Goal: Answer question/provide support: Share knowledge or assist other users

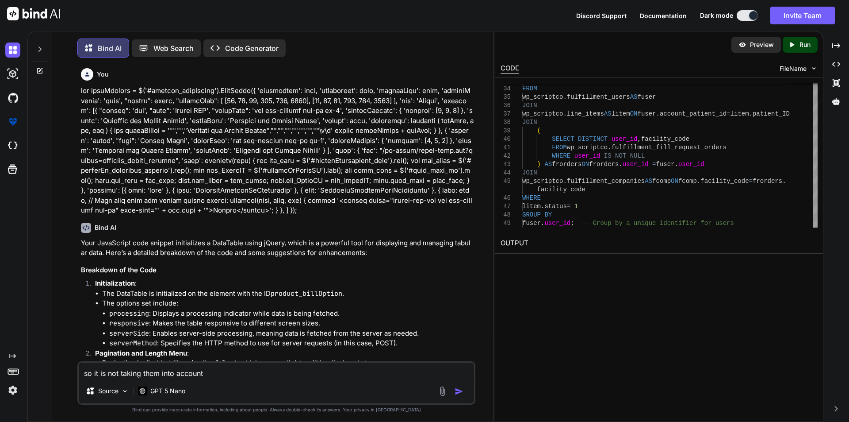
scroll to position [7061, 0]
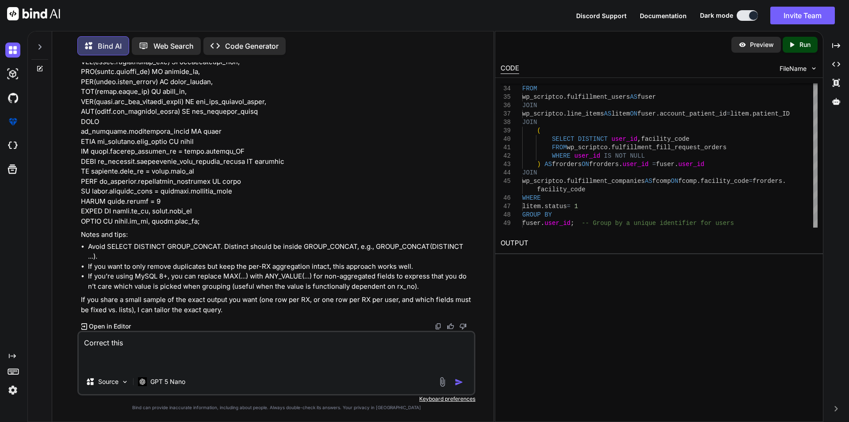
type textarea "Correct this SELECT Distinct GROUP_CONCAT([DOMAIN_NAME]_product_ID) AS productI…"
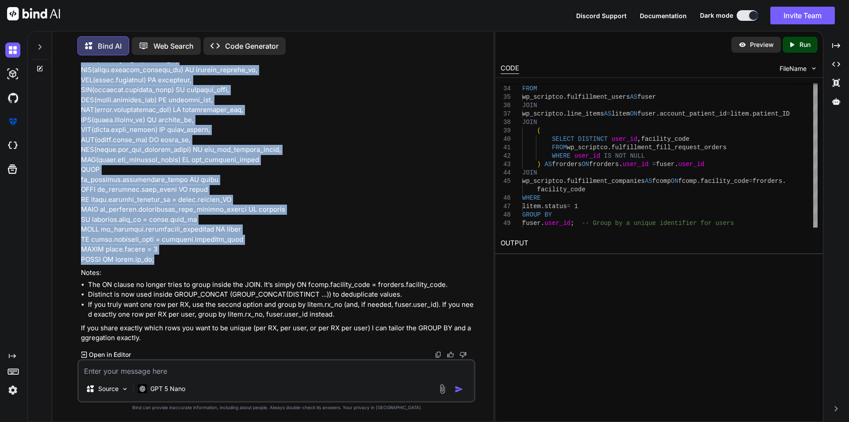
scroll to position [7914, 0]
drag, startPoint x: 158, startPoint y: 258, endPoint x: 77, endPoint y: 217, distance: 90.4
click at [77, 217] on div "You Bind AI Your JavaScript code snippet initializes a DataTable using jQuery, …" at bounding box center [276, 241] width 398 height 359
copy p "SELECT litem.rx_no, GROUP_CONCAT(DISTINCT [DOMAIN_NAME]_product_ID) AS productI…"
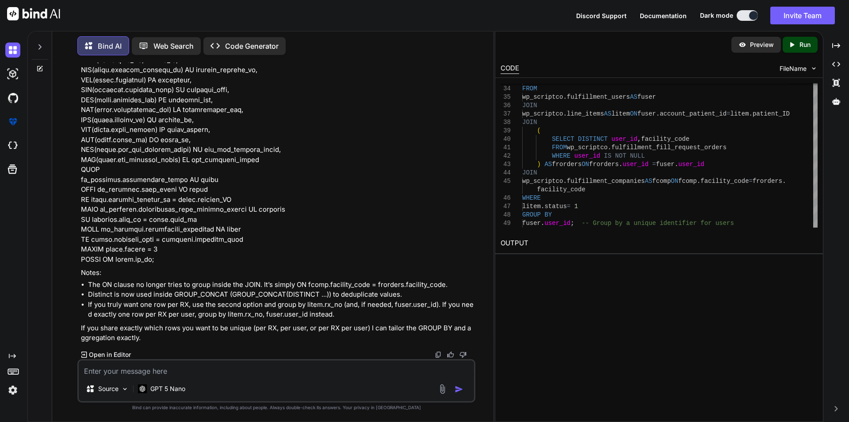
click at [165, 373] on textarea at bounding box center [277, 368] width 396 height 16
type textarea "can i group them by patient id as 1 row using option 2"
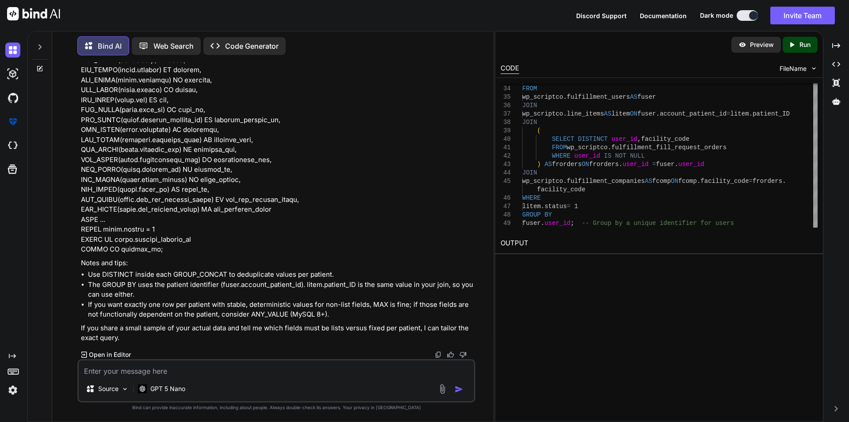
scroll to position [8908, 0]
drag, startPoint x: 80, startPoint y: 181, endPoint x: 190, endPoint y: 284, distance: 150.9
click at [190, 284] on div "You Bind AI Your JavaScript code snippet initializes a DataTable using jQuery, …" at bounding box center [277, 210] width 396 height 296
copy p "SELECT fuser.account_patient_id AS patient_id, GROUP_CONCAT(DISTINCT [DOMAIN_NA…"
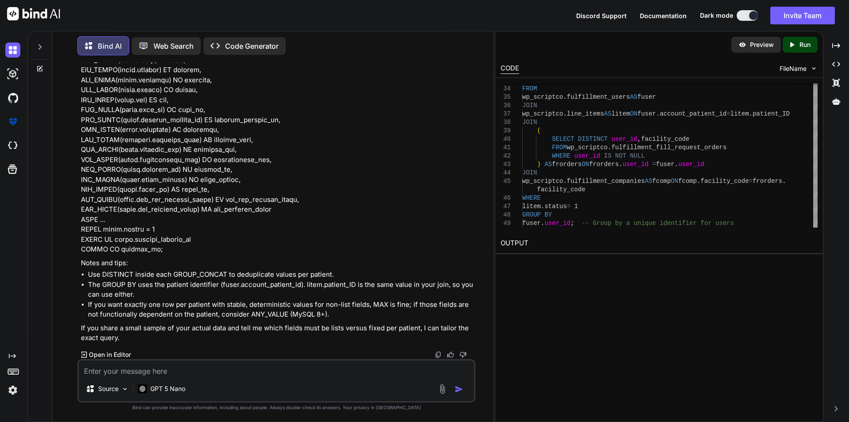
scroll to position [9335, 0]
click at [213, 377] on div "Source GPT 5 Nano" at bounding box center [276, 380] width 398 height 43
click at [167, 364] on textarea at bounding box center [277, 368] width 396 height 16
type textarea "in code im exploding them so there is not same content in all after using disti…"
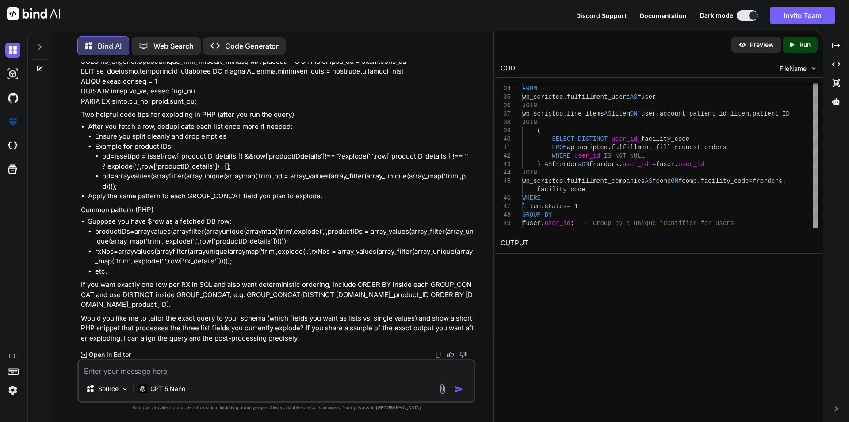
scroll to position [10178, 0]
drag, startPoint x: 81, startPoint y: 189, endPoint x: 240, endPoint y: 110, distance: 178.1
copy p "SELECT litem.rx_no, GROUP_CONCAT(DISTINCT [DOMAIN_NAME]_product_ID ORDER BY [DO…"
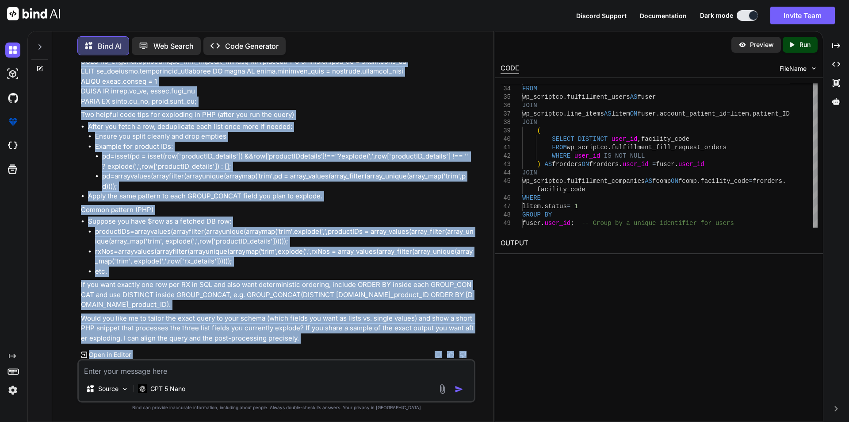
scroll to position [10584, 0]
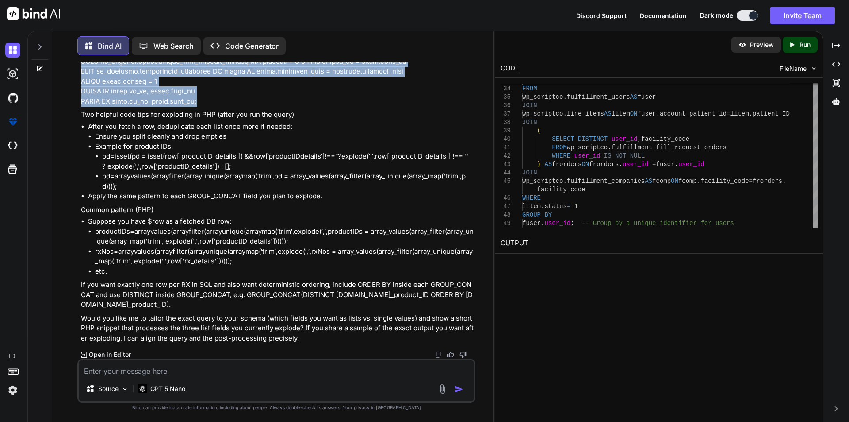
drag, startPoint x: 80, startPoint y: 102, endPoint x: 232, endPoint y: 141, distance: 157.0
click at [232, 141] on div "You Bind AI Your JavaScript code snippet initializes a DataTable using jQuery, …" at bounding box center [277, 210] width 396 height 296
copy p "SELECT litem.rx_no, GROUP_CONCAT(DISTINCT [DOMAIN_NAME]_product_ID ORDER BY [DO…"
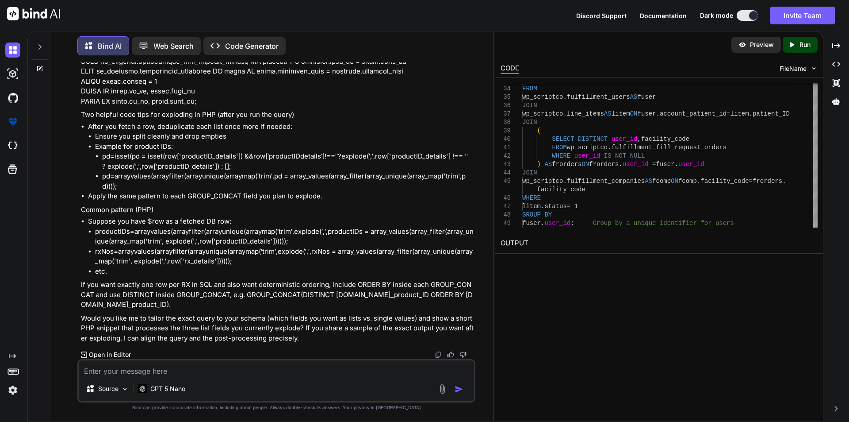
click at [341, 239] on li "Suppose you have $row as a fetched DB row: p r o d u c t I D s = a r r a y v a …" at bounding box center [281, 246] width 386 height 60
click at [195, 375] on textarea at bounding box center [277, 368] width 396 height 16
paste textarea "SELECT fuser.account_patient_id AS patient_id, GROUP_CONCAT(DISTINCT [DOMAIN_NA…"
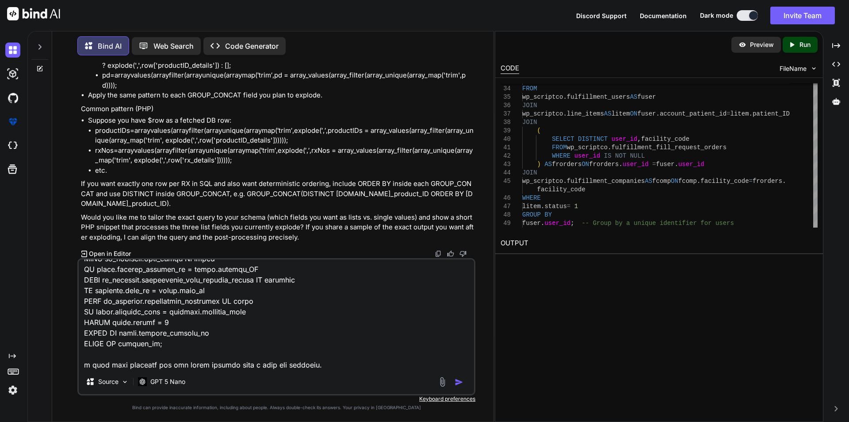
scroll to position [394, 0]
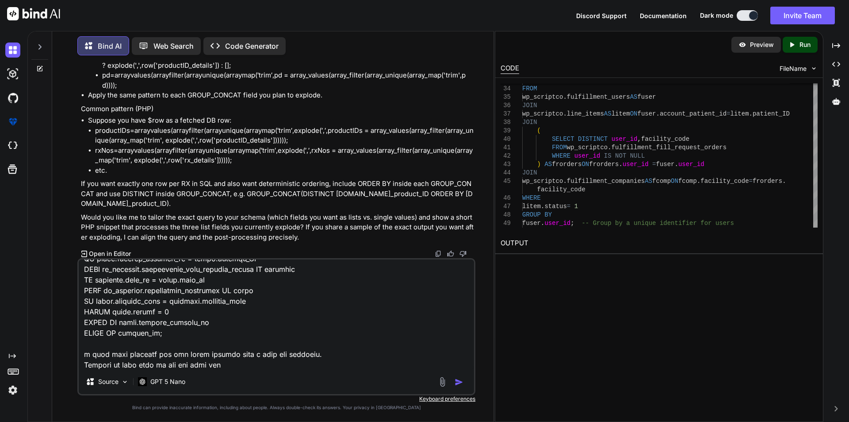
type textarea "SELECT fuser.account_patient_id AS patient_id, GROUP_CONCAT(DISTINCT [DOMAIN_NA…"
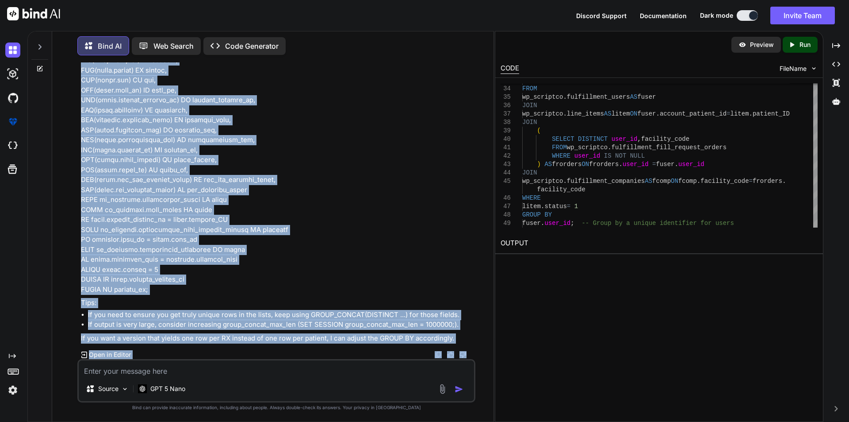
scroll to position [11358, 0]
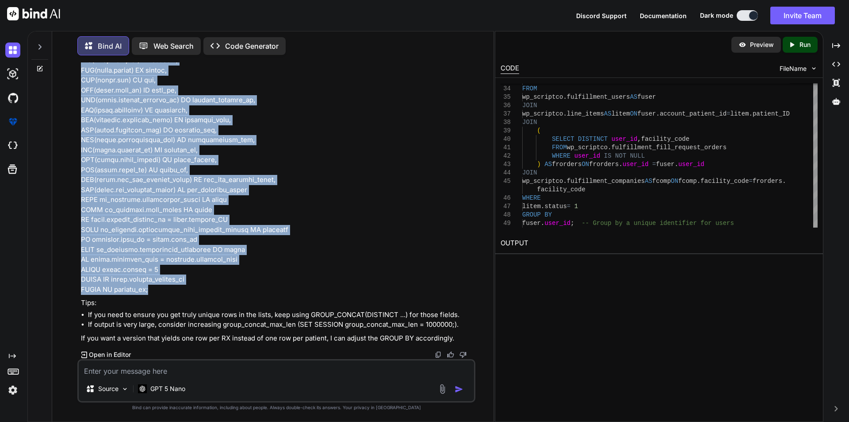
drag, startPoint x: 81, startPoint y: 81, endPoint x: 226, endPoint y: 290, distance: 254.7
click at [226, 290] on p at bounding box center [277, 75] width 393 height 438
copy p "SELECT fuser.account_patient_id AS patient_id, GROUP_CONCAT(DISTINCT [DOMAIN_NA…"
click at [309, 196] on p at bounding box center [277, 75] width 393 height 438
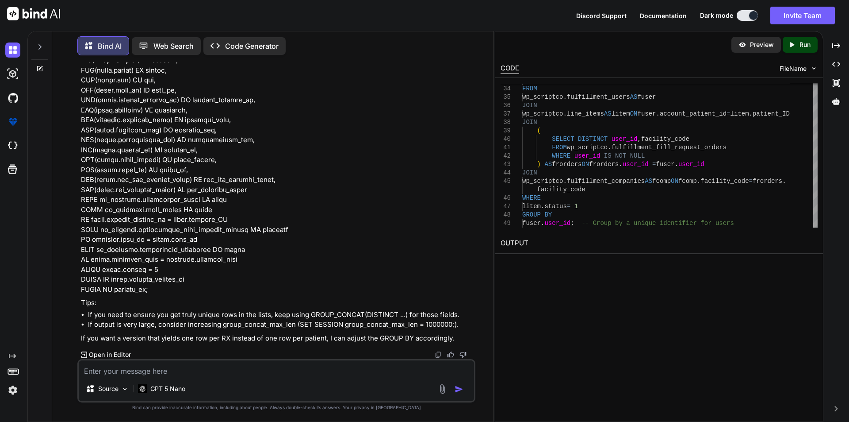
scroll to position [11226, 0]
click at [157, 372] on textarea at bounding box center [277, 368] width 396 height 16
type textarea "skip those rows that i skipped in distinct for others"
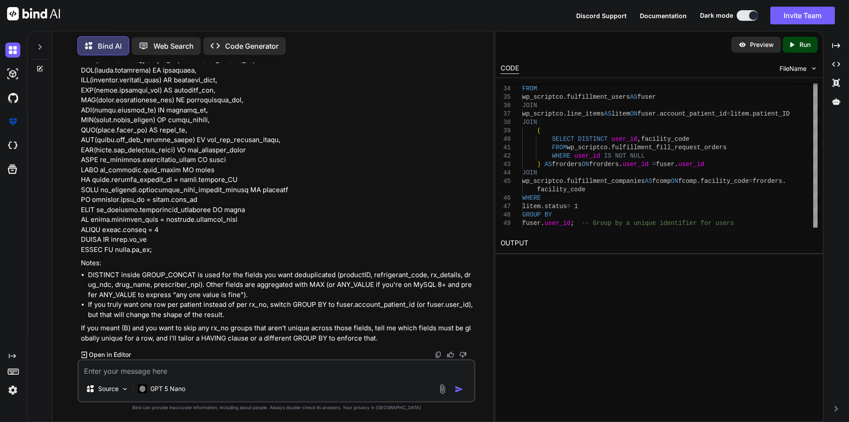
scroll to position [12078, 0]
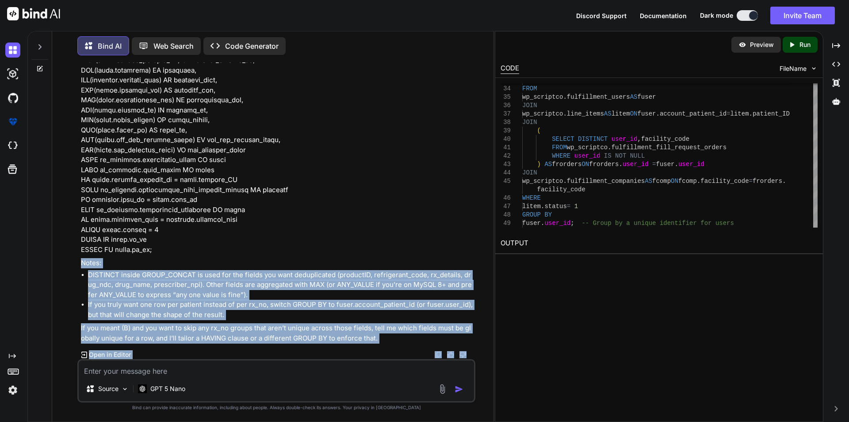
drag, startPoint x: 155, startPoint y: 248, endPoint x: 99, endPoint y: 377, distance: 139.9
click at [99, 377] on div "You Bind AI Your JavaScript code snippet initializes a DataTable using jQuery, …" at bounding box center [276, 241] width 398 height 359
click at [271, 258] on p "Notes:" at bounding box center [277, 263] width 393 height 10
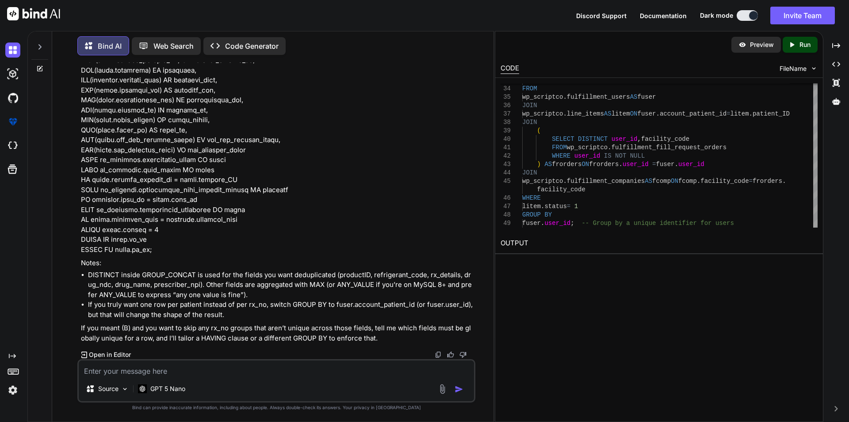
click at [214, 377] on div "Source GPT 5 Nano" at bounding box center [276, 380] width 398 height 43
click at [219, 367] on textarea at bounding box center [277, 368] width 396 height 16
type textarea "i want to keep unique rxs data and the units attached with it"
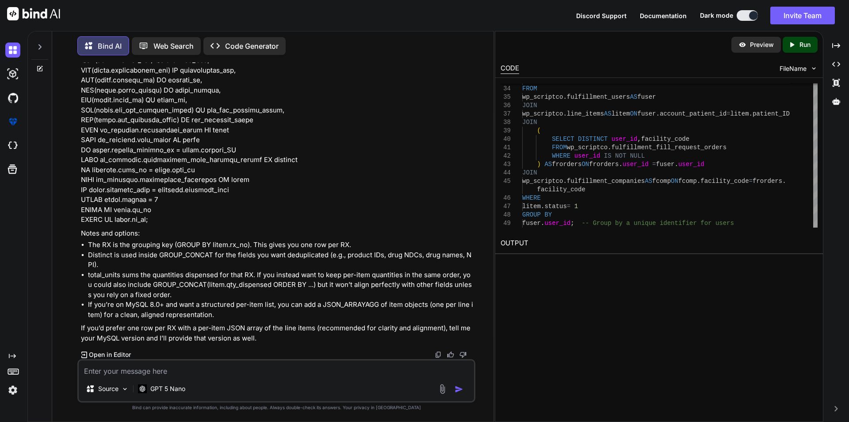
scroll to position [12773, 0]
click at [157, 377] on div "Source GPT 5 Nano" at bounding box center [276, 380] width 398 height 43
click at [158, 372] on textarea at bounding box center [277, 368] width 396 height 16
click at [44, 59] on div at bounding box center [40, 50] width 24 height 43
click at [39, 66] on icon at bounding box center [39, 68] width 5 height 5
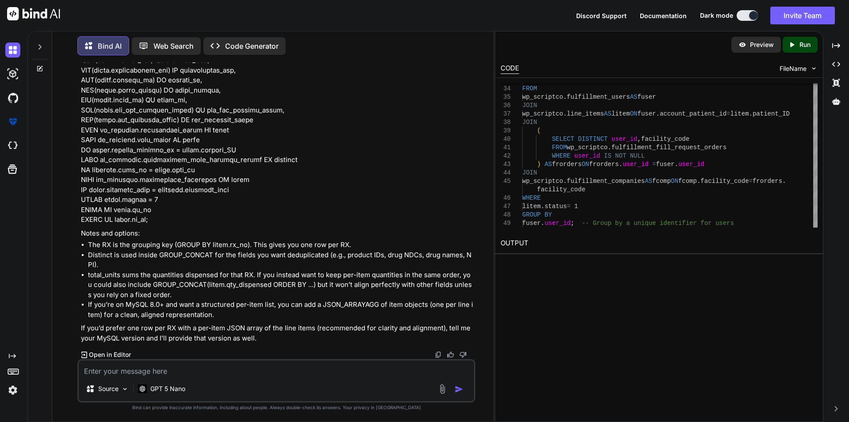
scroll to position [0, 0]
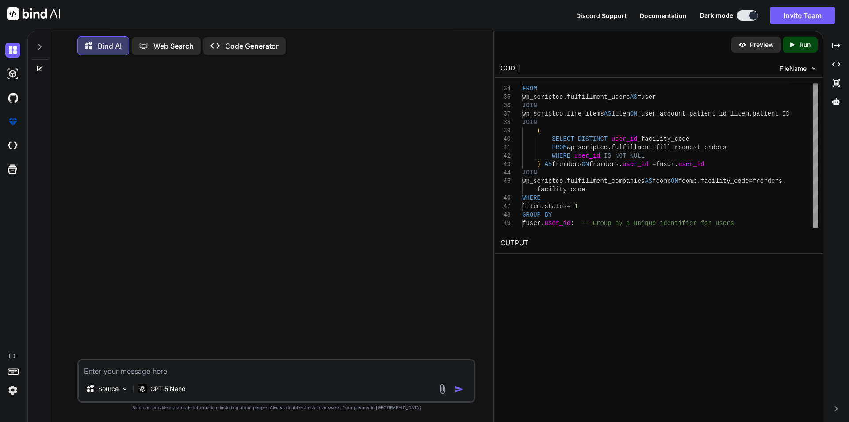
click at [139, 373] on textarea at bounding box center [277, 368] width 396 height 16
type textarea "hi"
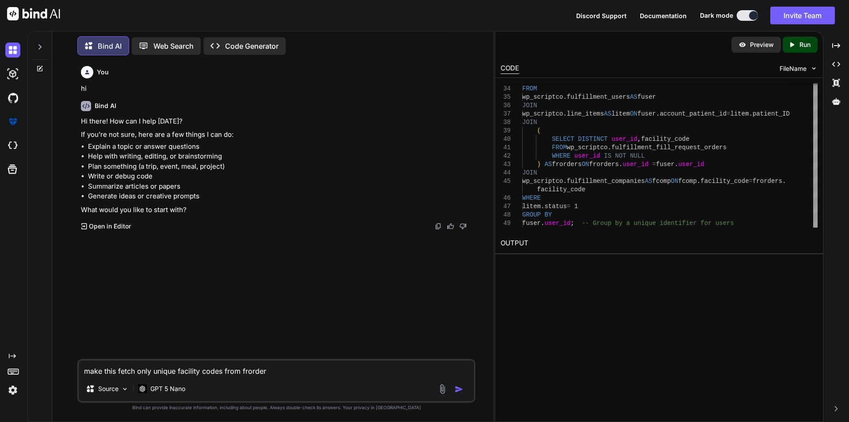
type textarea "make this fetch only unique facility codes from frorders"
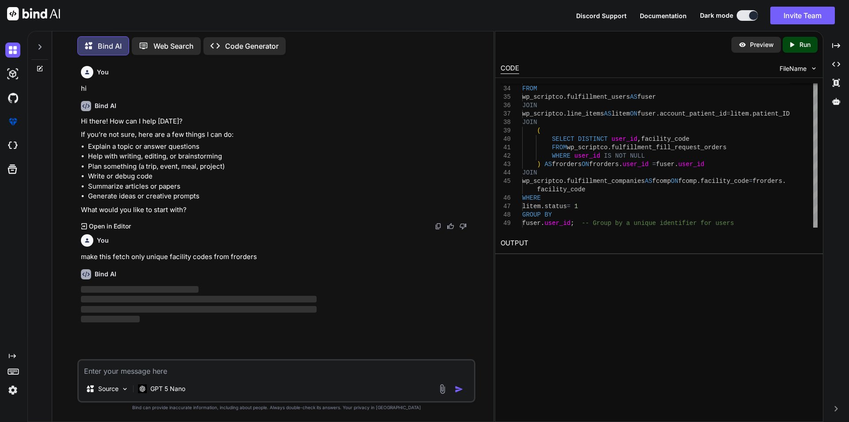
click at [139, 372] on textarea at bounding box center [277, 368] width 396 height 16
paste textarea "SELECT GROUP_CONCAT([DOMAIN_NAME]_product_ID) AS productID_details, GROUP_CONCA…"
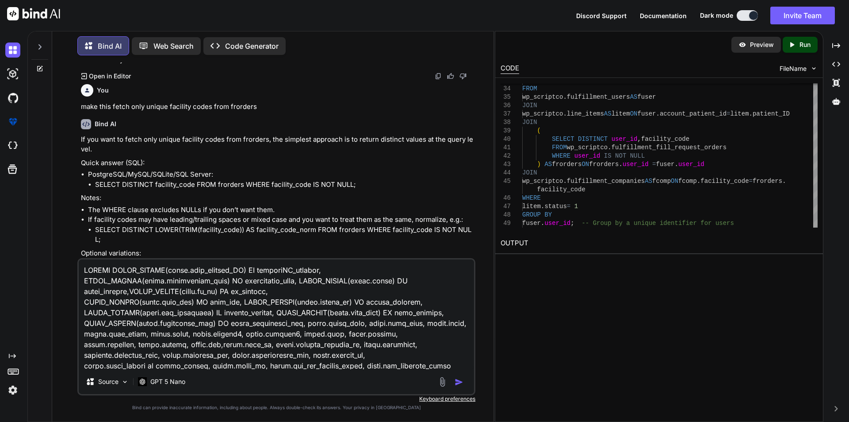
click at [437, 74] on img at bounding box center [438, 76] width 7 height 7
click at [85, 269] on textarea at bounding box center [277, 314] width 396 height 110
paste textarea "Hi there! How can I help [DATE]? If you’re not sure, here are a few things I ca…"
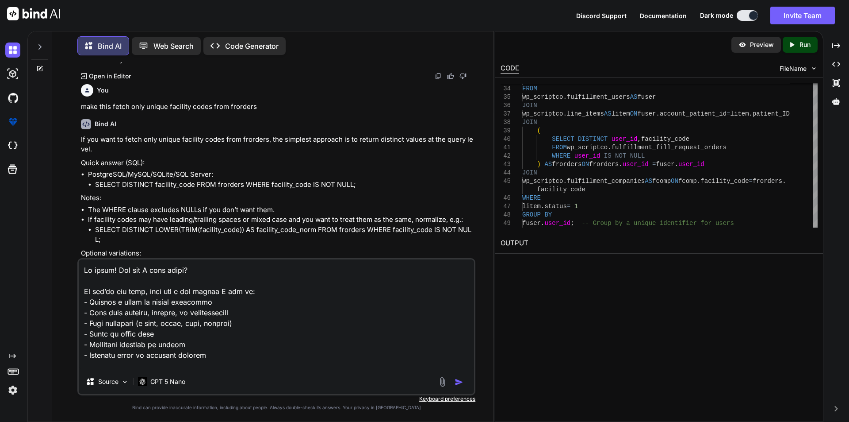
scroll to position [12, 0]
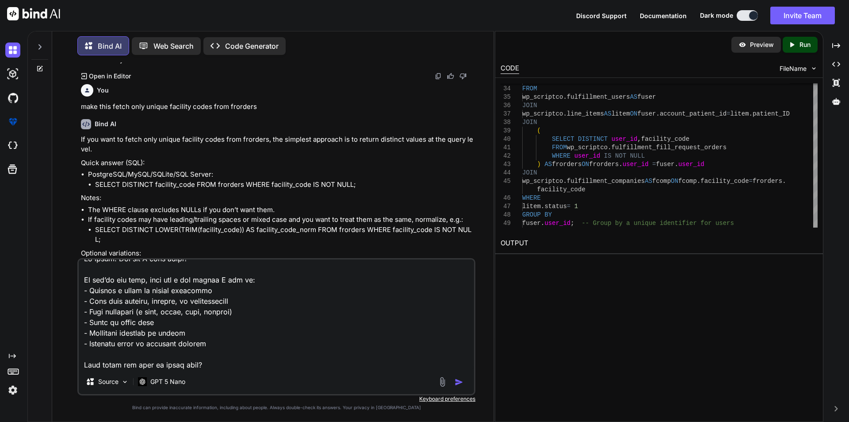
click at [250, 168] on div "If you want to fetch only unique facility codes from frorders, the simplest app…" at bounding box center [277, 300] width 393 height 330
drag, startPoint x: 255, startPoint y: 106, endPoint x: 76, endPoint y: 108, distance: 179.2
click at [76, 108] on div "You hi Bind AI Hi there! How can I help [DATE]? If you’re not sure, here are a …" at bounding box center [276, 241] width 434 height 359
copy p "make this fetch only unique facility codes from frorders"
click at [261, 347] on textarea at bounding box center [277, 314] width 396 height 110
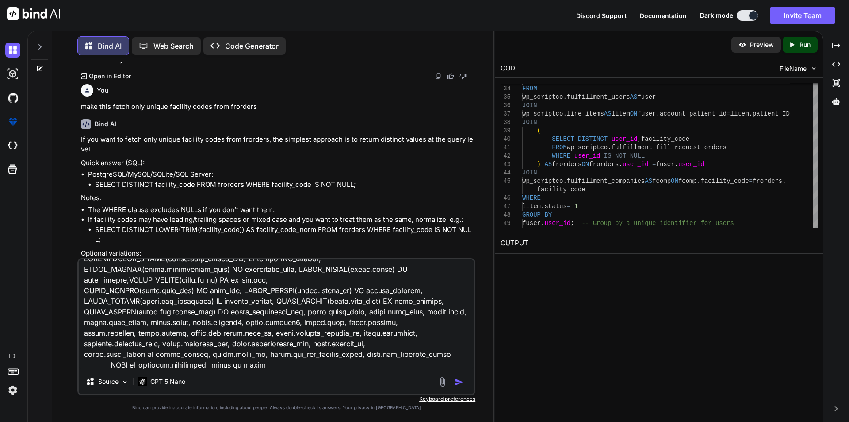
paste textarea "make this fetch only unique facility codes from frorders"
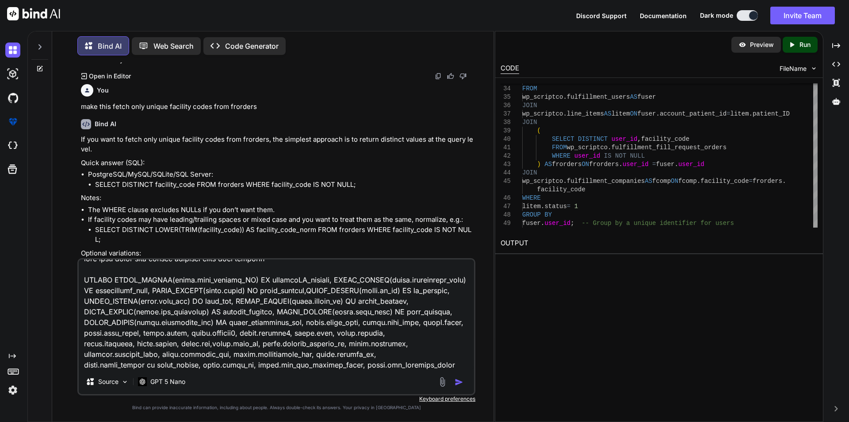
scroll to position [6, 0]
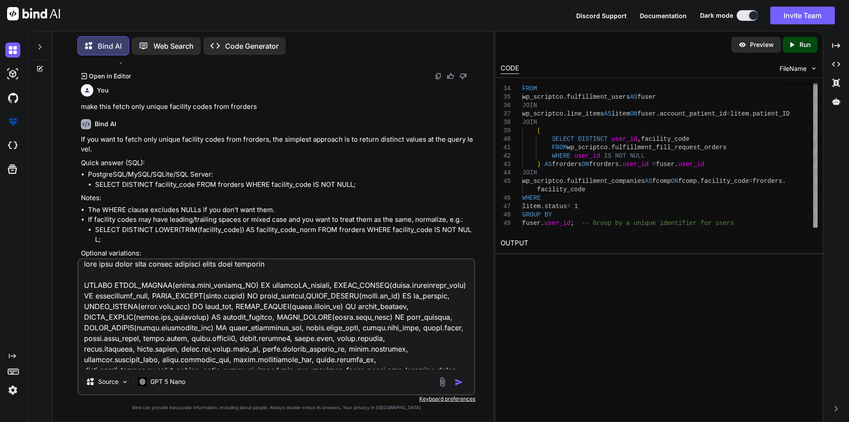
type textarea "make this fetch only unique facility codes from frorders SELECT GROUP_CONCAT([D…"
click at [464, 384] on button "button" at bounding box center [461, 381] width 12 height 9
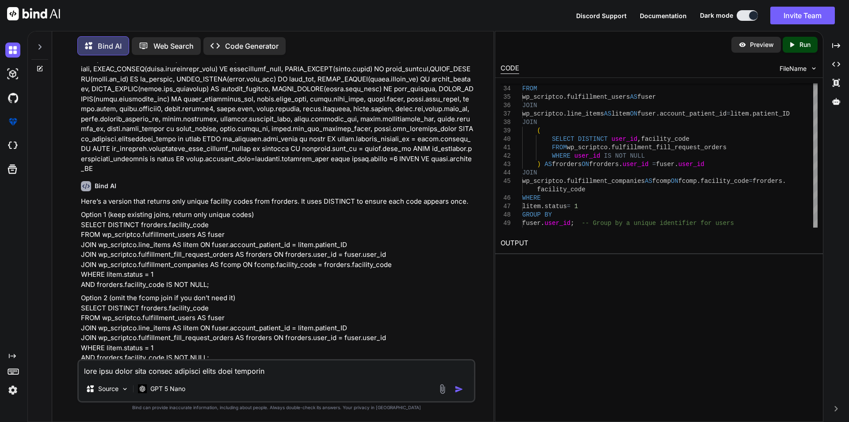
scroll to position [641, 0]
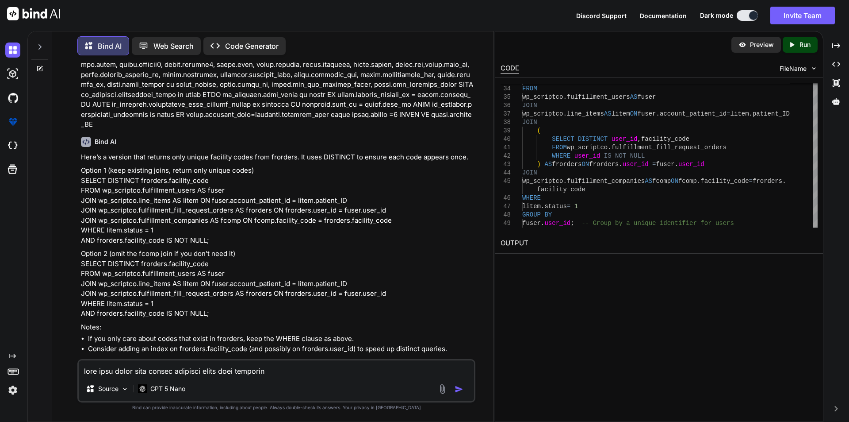
click at [177, 375] on textarea at bounding box center [277, 368] width 396 height 16
type textarea "give me full query"
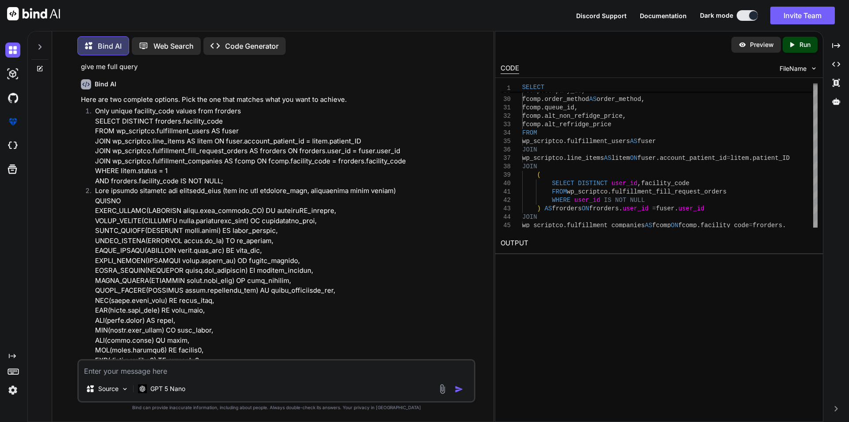
scroll to position [1235, 0]
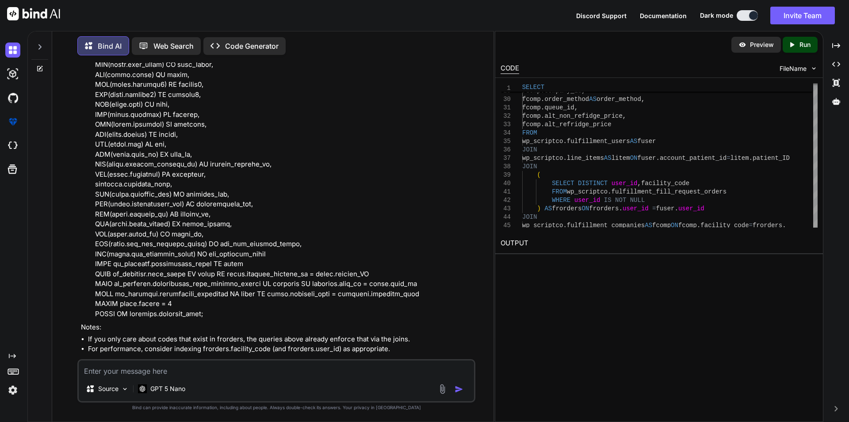
click at [171, 374] on textarea at bounding box center [277, 368] width 396 height 16
paste textarea "SELECT litem.rx_no, GROUP_CONCAT(DISTINCT [DOMAIN_NAME]_product_ID) AS productI…"
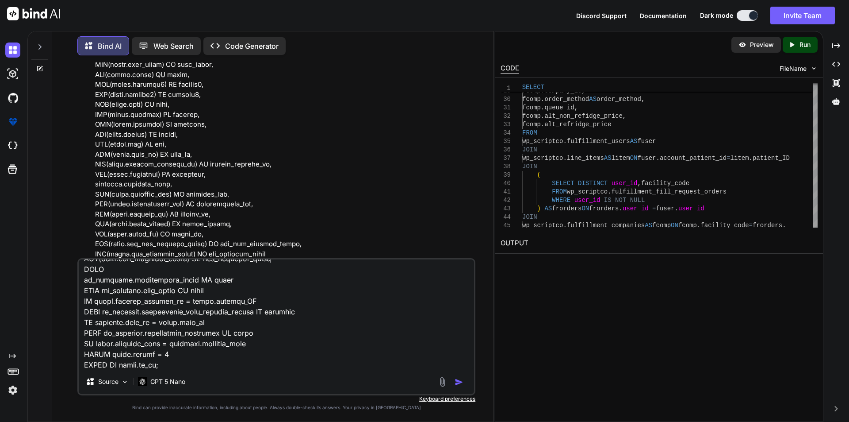
scroll to position [383, 0]
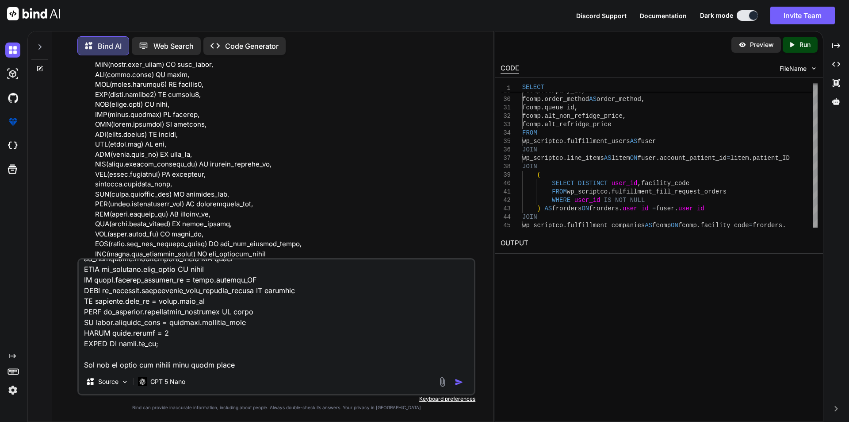
click at [261, 365] on textarea at bounding box center [277, 314] width 396 height 110
type textarea "SELECT litem.rx_no, GROUP_CONCAT(DISTINCT [DOMAIN_NAME]_product_ID) AS productI…"
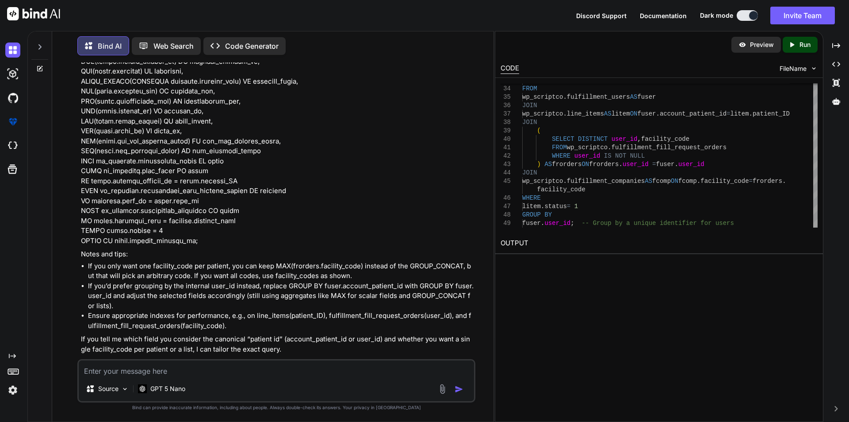
scroll to position [2083, 0]
click at [250, 373] on textarea at bounding box center [277, 368] width 396 height 16
type textarea "i want to group the result this query return by patient id"
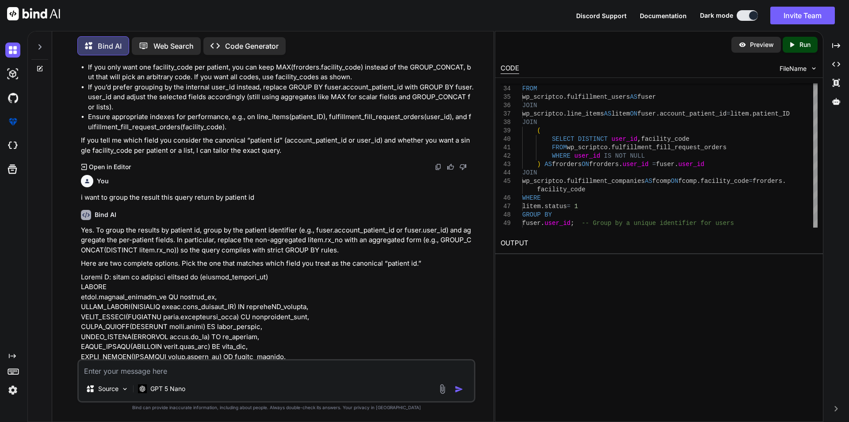
scroll to position [2180, 0]
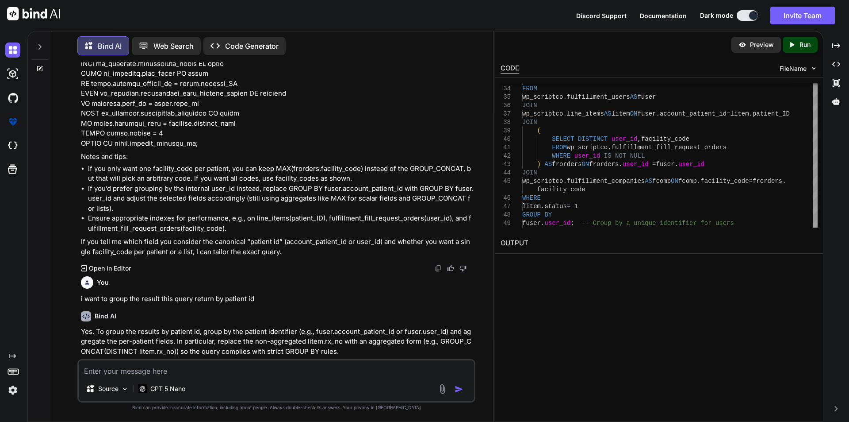
click at [180, 360] on div "Source GPT 5 Nano" at bounding box center [276, 380] width 398 height 43
click at [178, 366] on textarea at bounding box center [277, 368] width 396 height 16
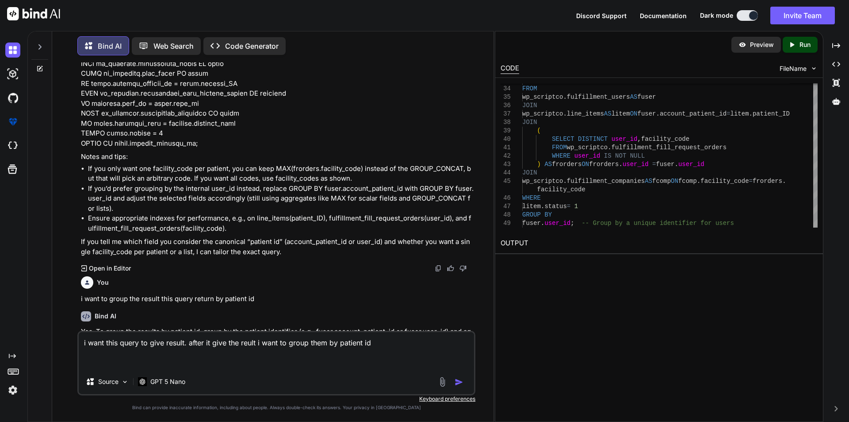
paste textarea "SELECT litem.rx_no, GROUP_CONCAT(DISTINCT [DOMAIN_NAME]_product_ID) AS productI…"
type textarea "i want this query to give result. after it give the reult i want to group them …"
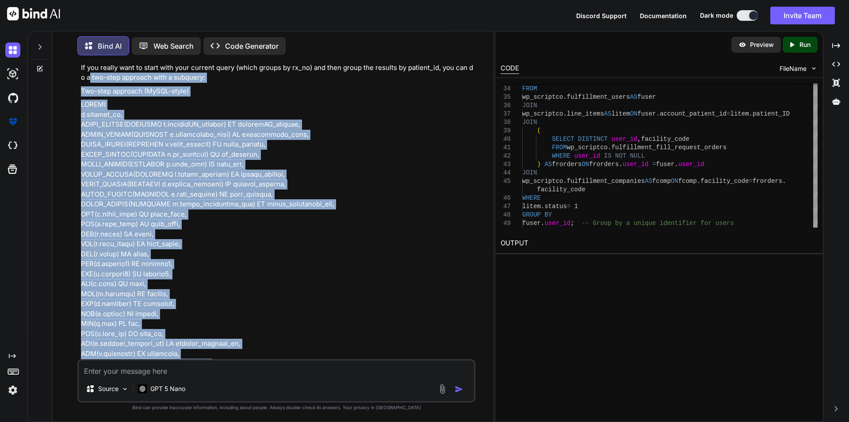
scroll to position [4645, 0]
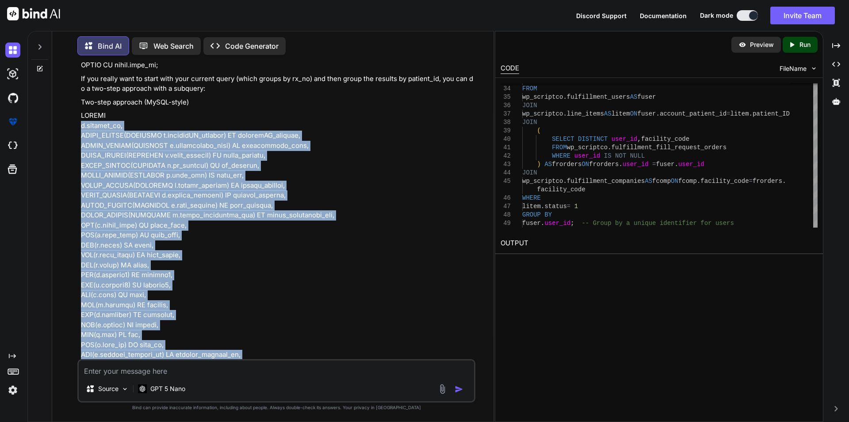
drag, startPoint x: 165, startPoint y: 312, endPoint x: 79, endPoint y: 115, distance: 215.6
click at [79, 115] on div "You hi Bind AI Hi there! How can I help [DATE]? If you’re not sure, here are a …" at bounding box center [277, 210] width 396 height 296
copy p "t.patient_id, GROUP_CONCAT(DISTINCT t.productID_details) AS productID_details, …"
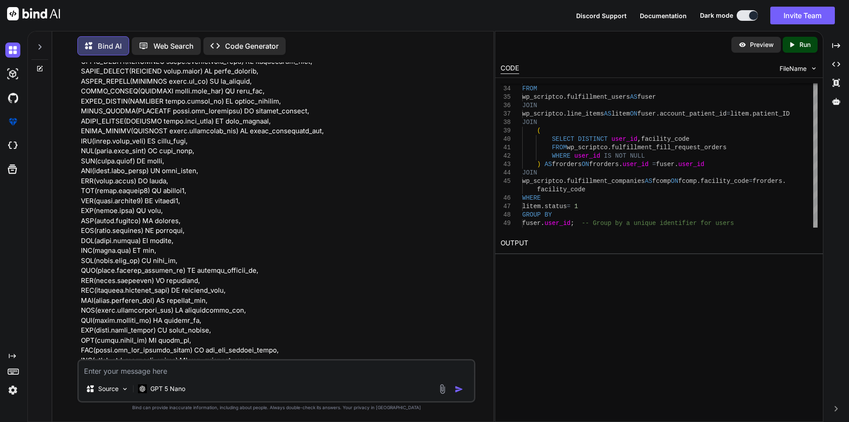
scroll to position [5172, 0]
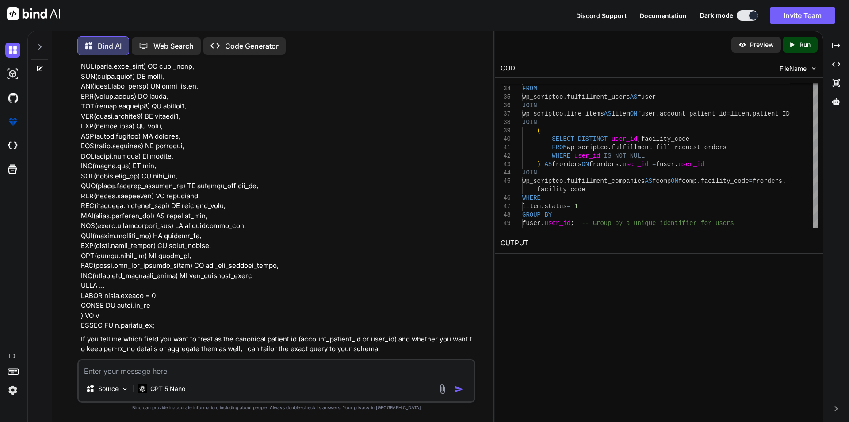
click at [231, 371] on textarea at bounding box center [277, 368] width 396 height 16
paste textarea "Error Code: 1064. You have an error in your SQL syntax; check the manual that c…"
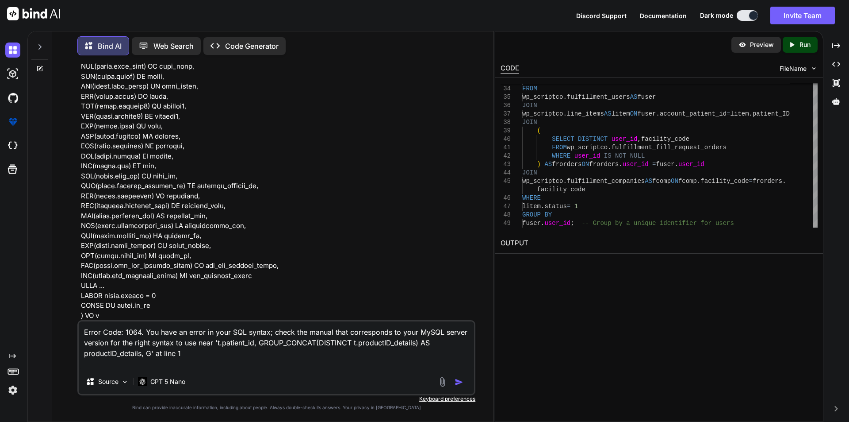
type textarea "Error Code: 1064. You have an error in your SQL syntax; check the manual that c…"
click at [461, 384] on img "button" at bounding box center [459, 381] width 9 height 9
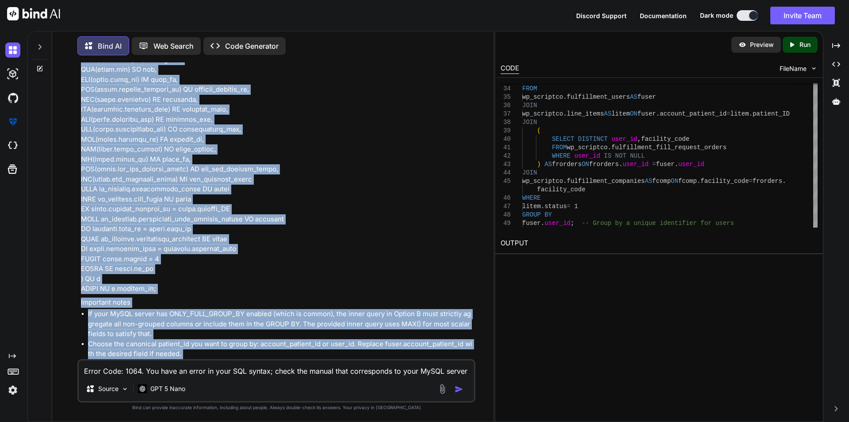
scroll to position [6728, 0]
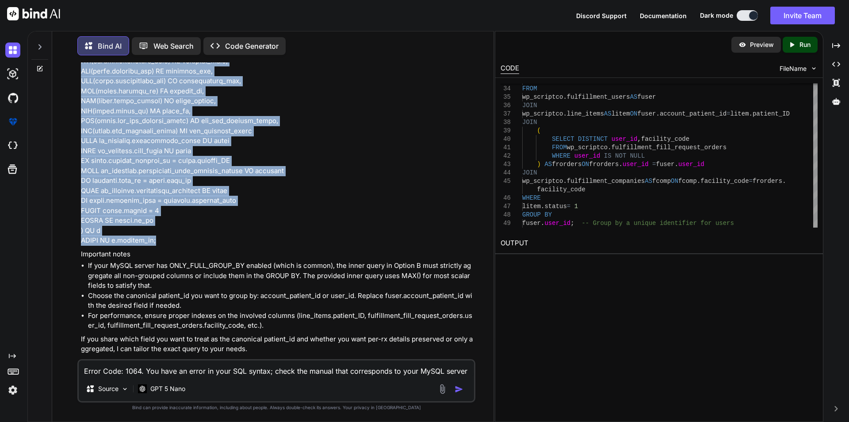
drag, startPoint x: 82, startPoint y: 220, endPoint x: 162, endPoint y: 230, distance: 81.1
copy p "SELECT t.patient_id, GROUP_CONCAT(DISTINCT t.productID_details) AS productID_de…"
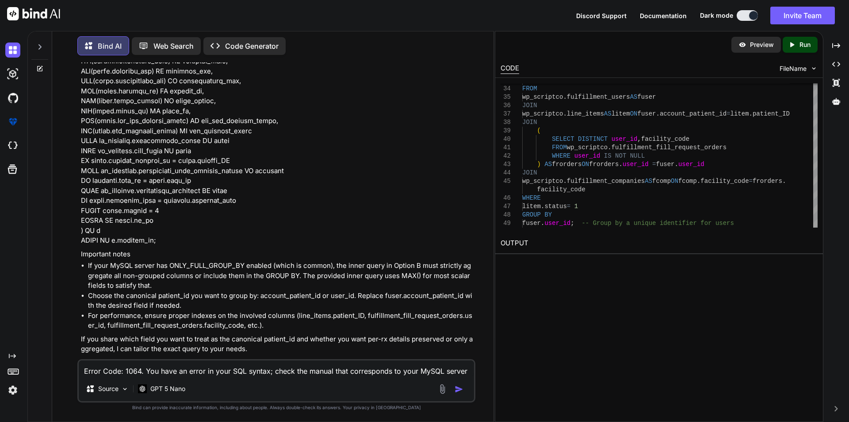
click at [125, 370] on textarea "Error Code: 1064. You have an error in your SQL syntax; check the manual that c…" at bounding box center [277, 368] width 396 height 16
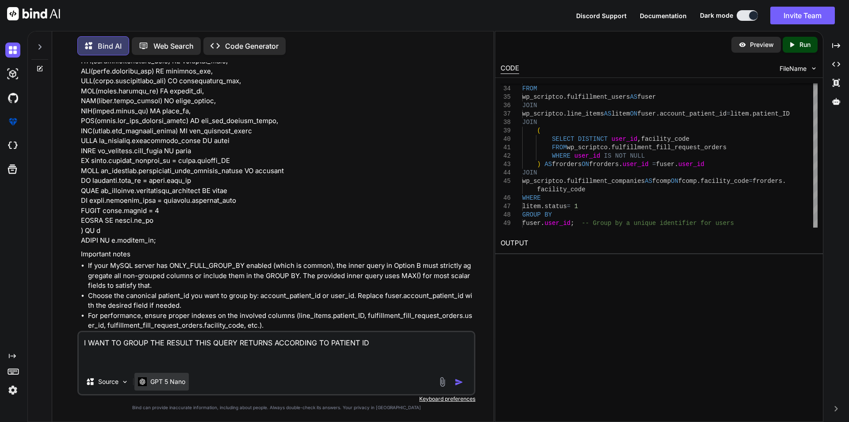
paste textarea "SELECT litem.rx_no, GROUP_CONCAT(DISTINCT [DOMAIN_NAME]_product_ID) AS productI…"
type textarea "I WANT TO GROUP THE RESULT THIS QUERY RETURNS ACCORDING TO PATIENT ID SELECT li…"
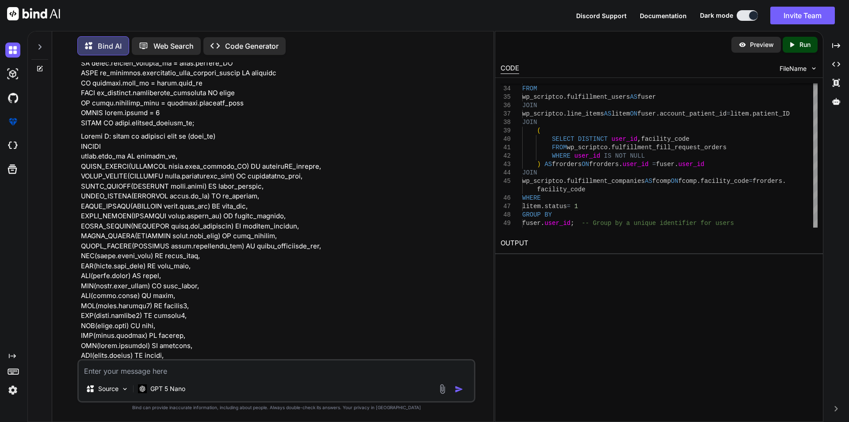
scroll to position [7564, 0]
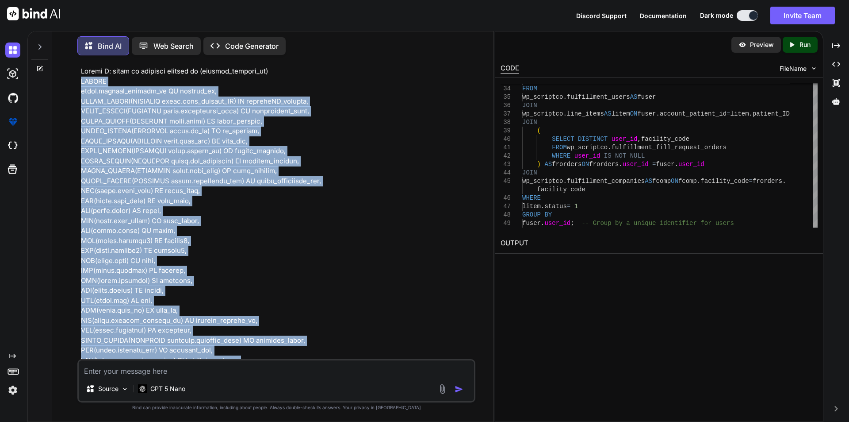
scroll to position [7448, 0]
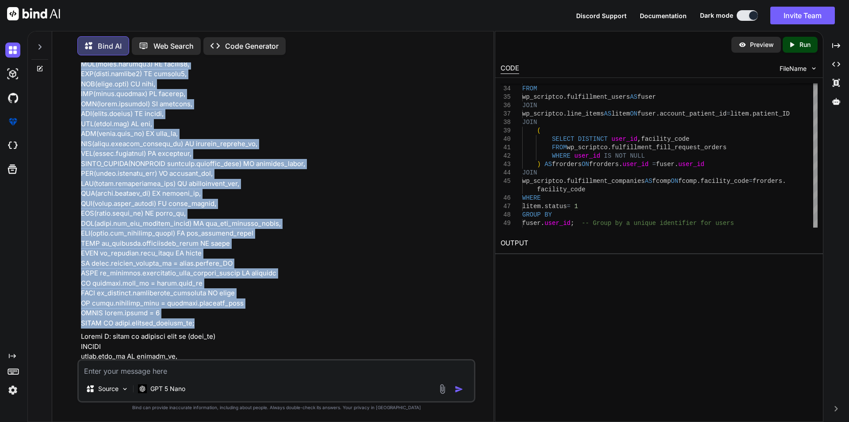
drag, startPoint x: 79, startPoint y: 232, endPoint x: 237, endPoint y: 309, distance: 175.7
click at [237, 309] on div "You hi Bind AI Hi there! How can I help [DATE]? If you’re not sure, here are a …" at bounding box center [277, 210] width 396 height 296
copy p "SELECT fuser.account_patient_id AS patient_id, GROUP_CONCAT(DISTINCT [DOMAIN_NA…"
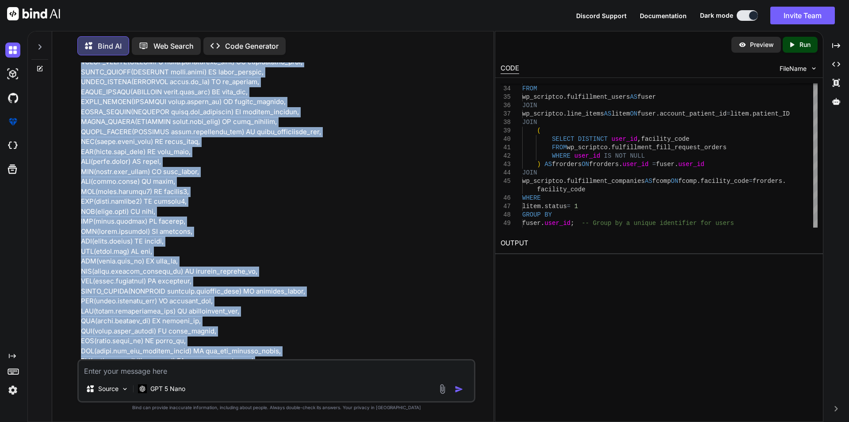
scroll to position [7946, 0]
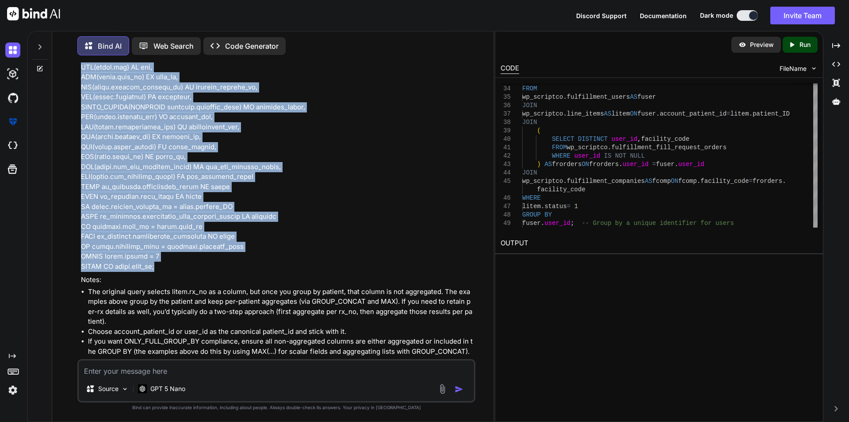
drag, startPoint x: 79, startPoint y: 124, endPoint x: 230, endPoint y: 256, distance: 200.4
click at [230, 256] on div "You hi Bind AI Hi there! How can I help [DATE]? If you’re not sure, here are a …" at bounding box center [277, 210] width 396 height 296
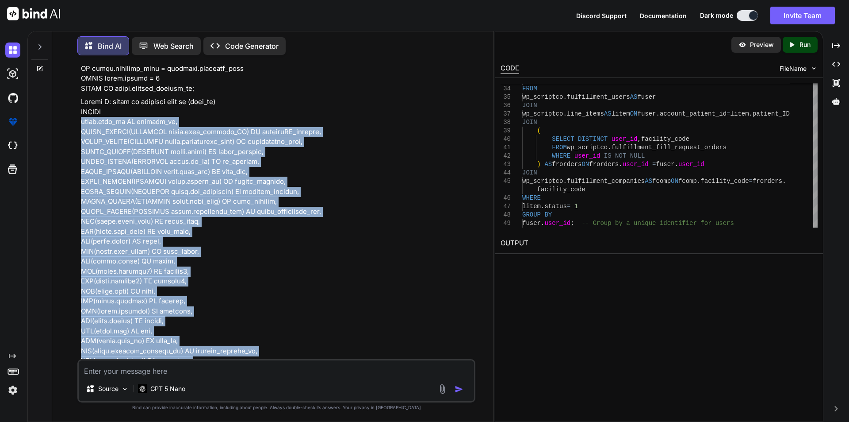
scroll to position [7769, 0]
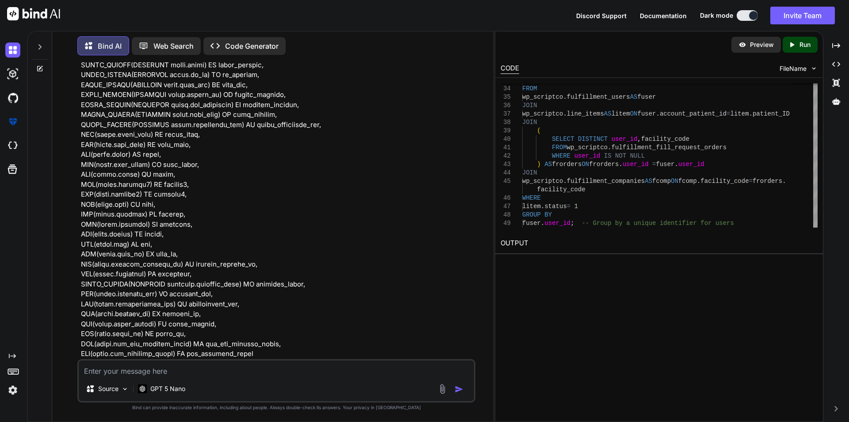
click at [237, 371] on textarea at bounding box center [277, 368] width 396 height 16
type textarea "WHAT DOES MAX DO"
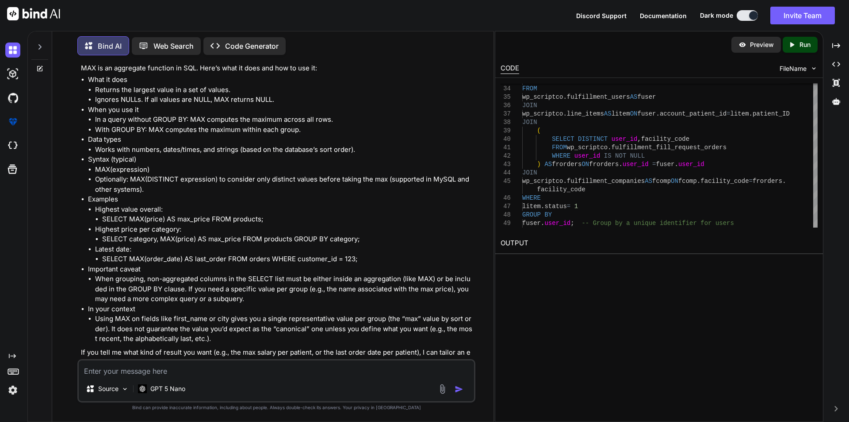
scroll to position [8322, 0]
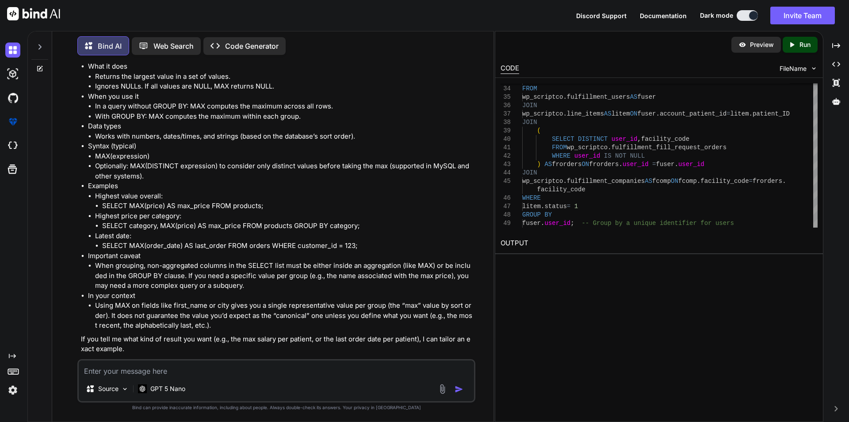
click at [41, 65] on icon at bounding box center [40, 67] width 4 height 4
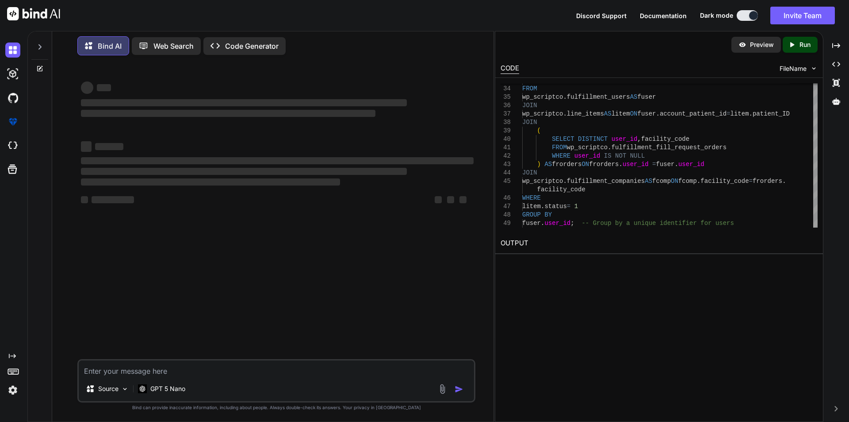
scroll to position [0, 0]
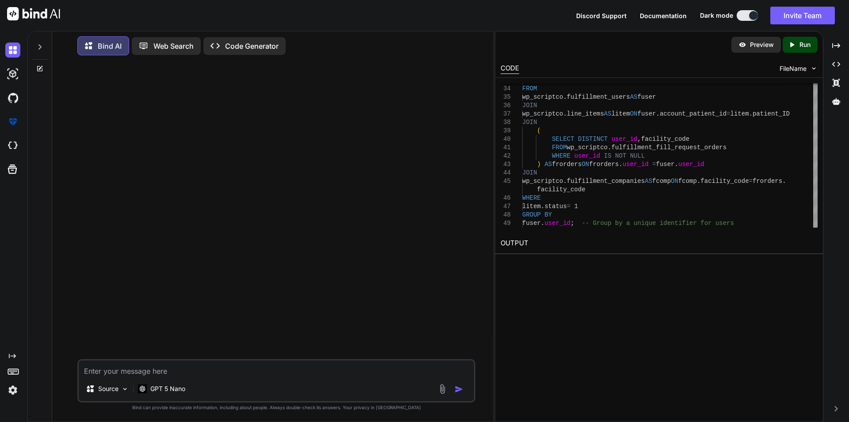
click at [182, 368] on textarea at bounding box center [277, 368] width 396 height 16
type textarea "When this query gives a response after that i want to group all the reulting it…"
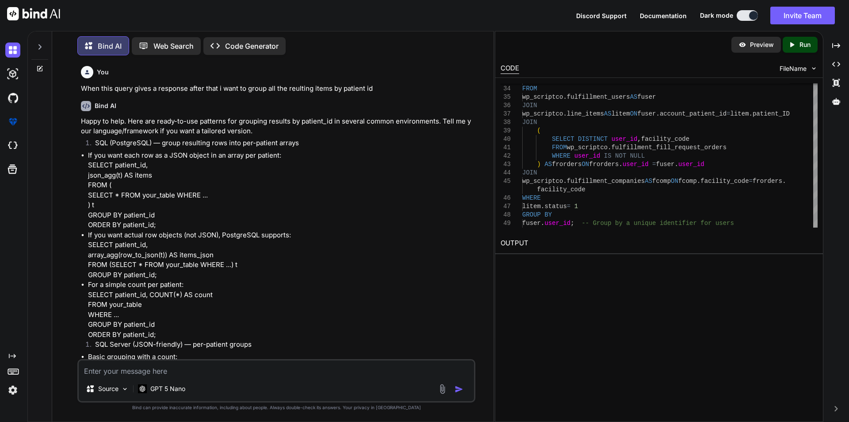
click at [148, 370] on textarea at bounding box center [277, 368] width 396 height 16
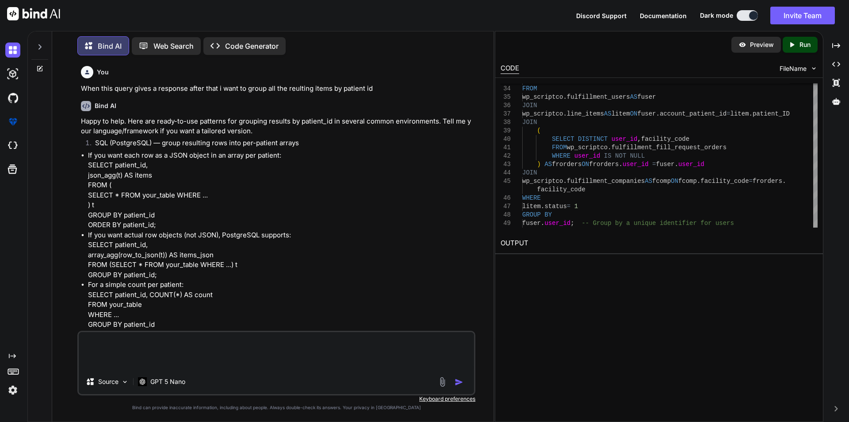
paste textarea "SELECT litem.rx_no, [DOMAIN_NAME]_product_ID AS productID_details, litem.refrig…"
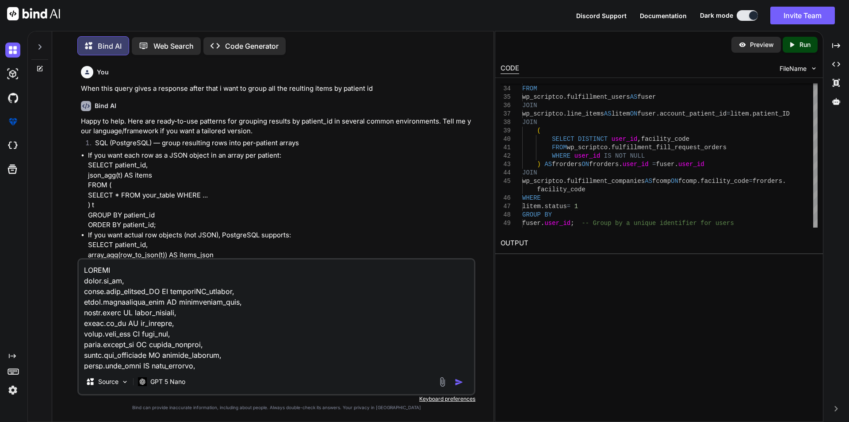
scroll to position [383, 0]
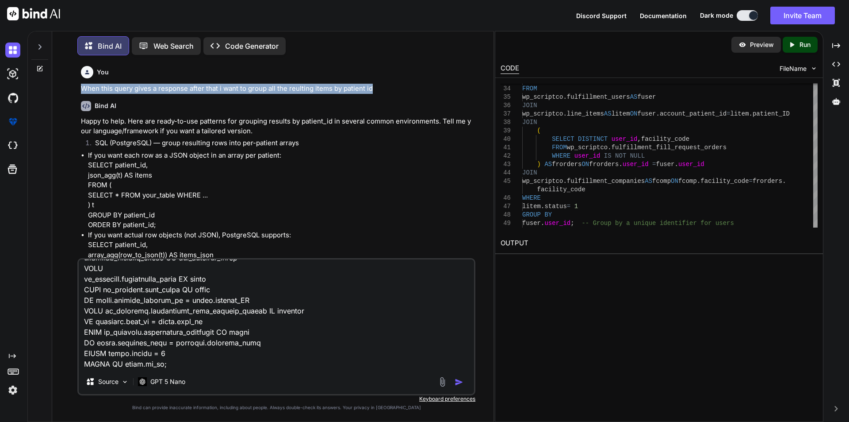
drag, startPoint x: 372, startPoint y: 86, endPoint x: 76, endPoint y: 84, distance: 296.0
click at [76, 84] on div "You When this query gives a response after that i want to group all the reultin…" at bounding box center [276, 241] width 434 height 359
click at [195, 365] on textarea at bounding box center [277, 314] width 396 height 110
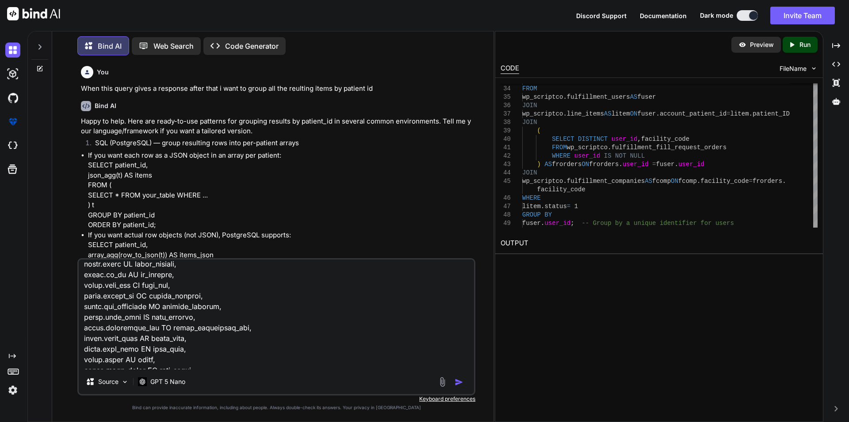
scroll to position [6, 0]
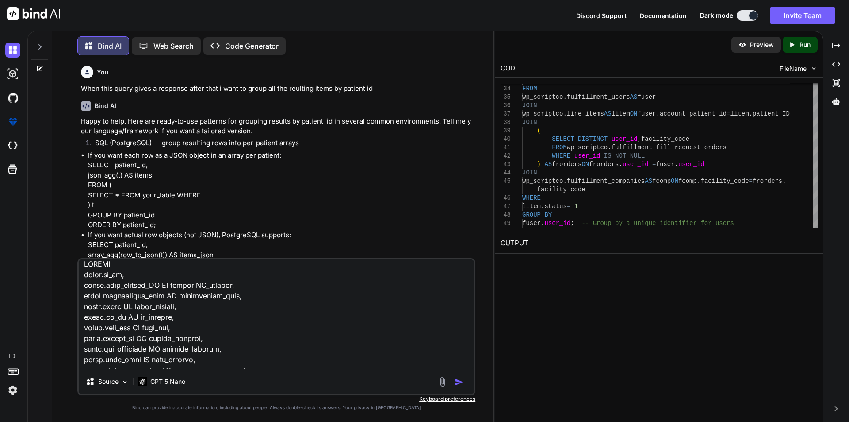
paste textarea "When this query gives a response after that i want to group all the reulting it…"
type textarea "When this query gives a response after that i want to group all the reulting it…"
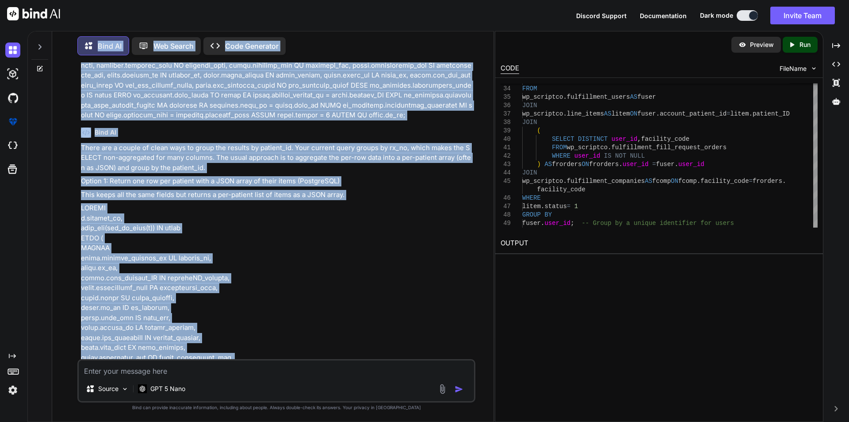
scroll to position [902, 0]
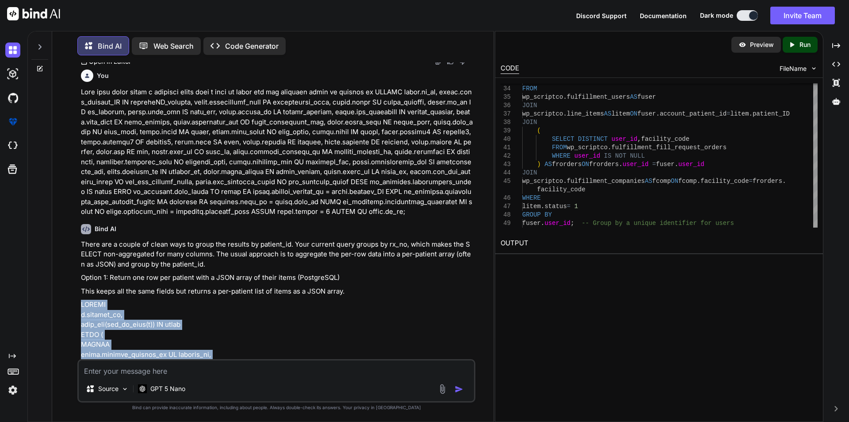
drag, startPoint x: 157, startPoint y: 251, endPoint x: 79, endPoint y: 302, distance: 93.6
click at [79, 302] on div "You When this query gives a response after that i want to group all the reultin…" at bounding box center [277, 210] width 396 height 296
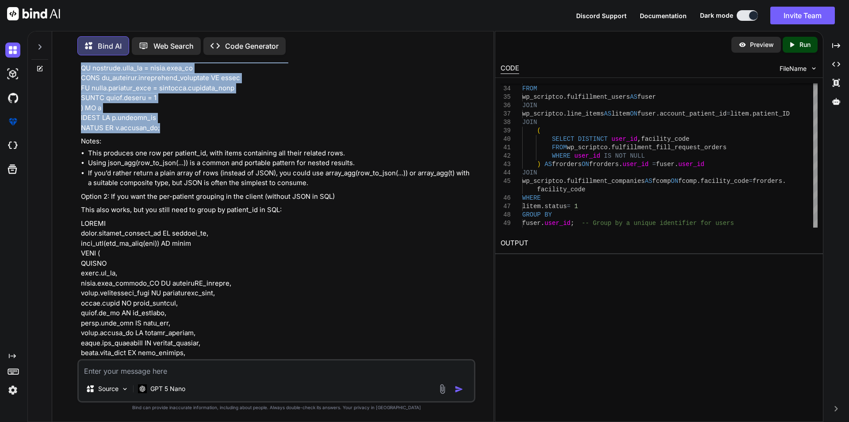
scroll to position [1566, 0]
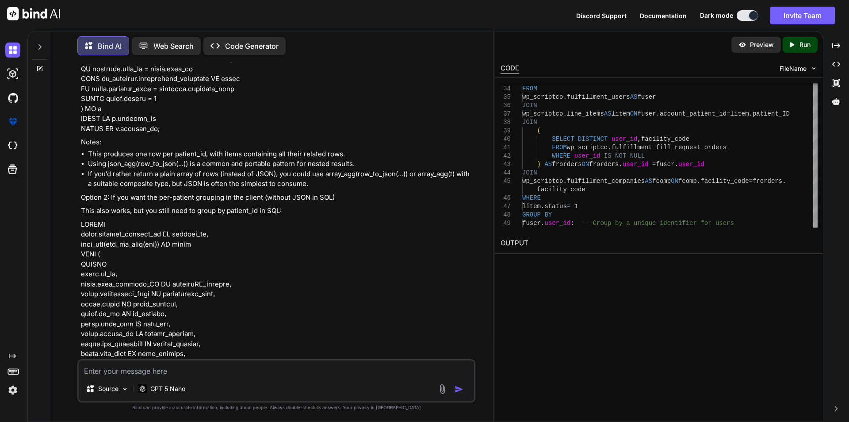
click at [184, 370] on textarea at bounding box center [277, 368] width 396 height 16
paste textarea "15:45:07 SELECT t.patient_id, json_agg(row_to_json(t)) AS items FROM ( SELECT f…"
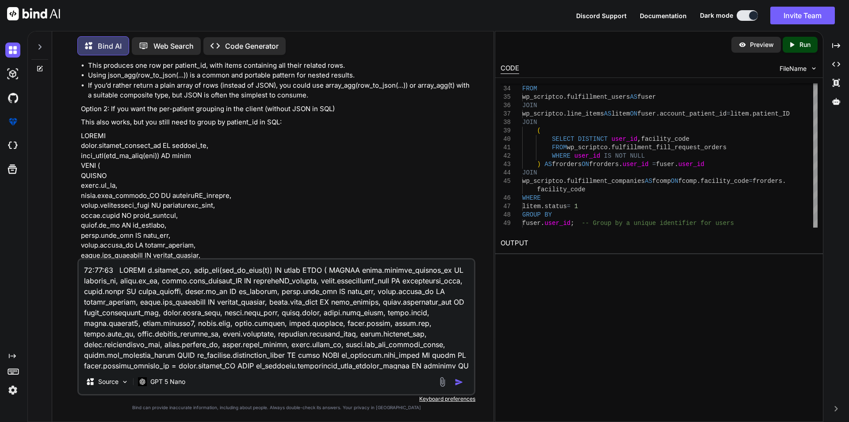
scroll to position [44, 0]
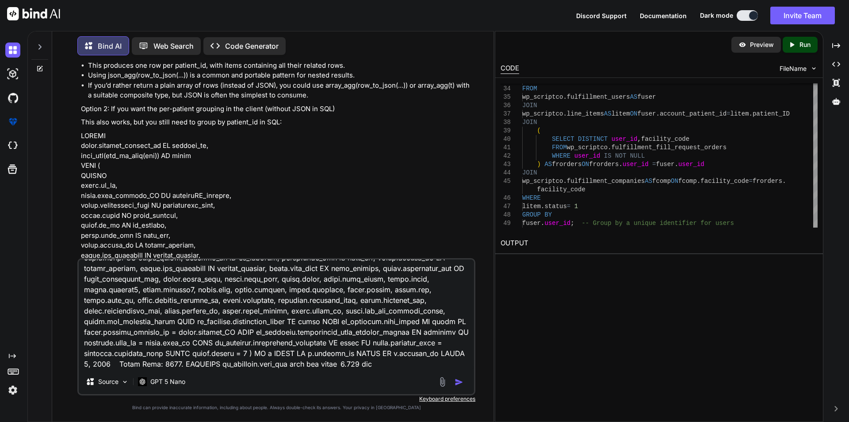
type textarea "15:45:07 SELECT t.patient_id, json_agg(row_to_json(t)) AS items FROM ( SELECT f…"
click at [460, 384] on img "button" at bounding box center [459, 381] width 9 height 9
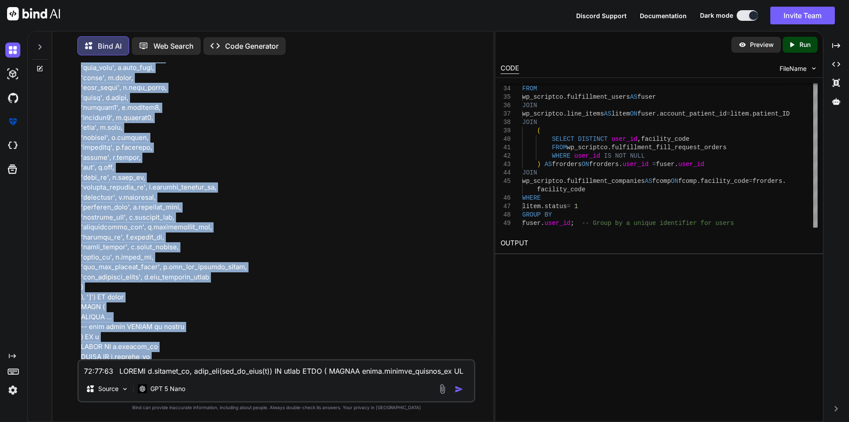
scroll to position [3536, 0]
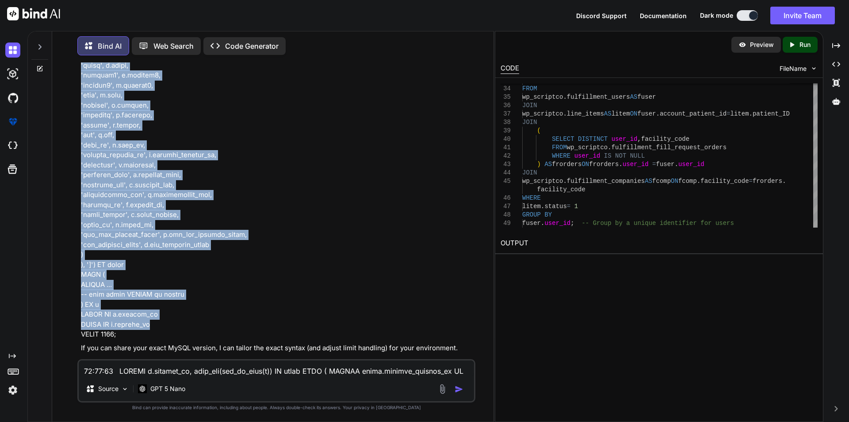
drag, startPoint x: 79, startPoint y: 106, endPoint x: 198, endPoint y: 315, distance: 240.5
click at [198, 315] on div "You When this query gives a response after that i want to group all the reultin…" at bounding box center [277, 210] width 396 height 296
click at [136, 319] on p at bounding box center [277, 110] width 393 height 458
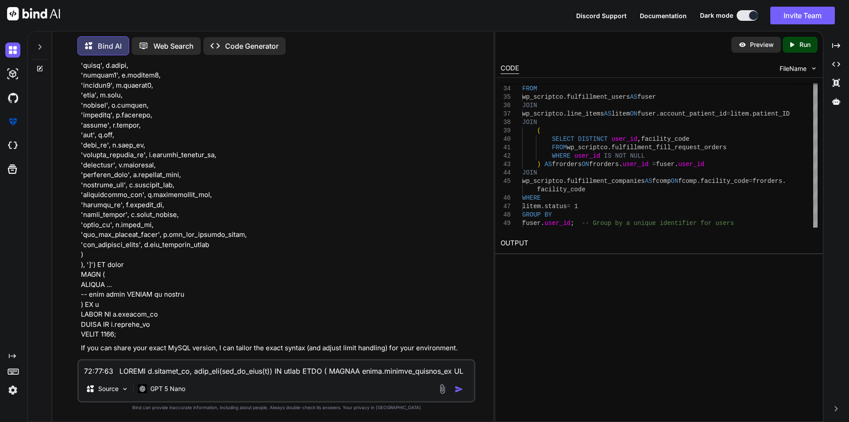
click at [104, 373] on textarea at bounding box center [277, 368] width 396 height 16
paste textarea "15:47:02 SELECT t.patient_id, CONCAT('[', GROUP_CONCAT( JSON_OBJECT( 'rx_no', t…"
type textarea "15:47:02 SELECT t.patient_id, CONCAT('[', GROUP_CONCAT( JSON_OBJECT( 'rx_no', t…"
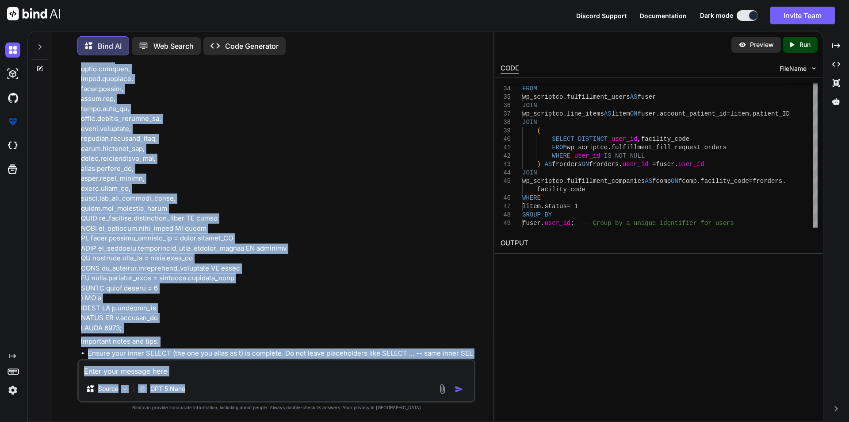
scroll to position [5664, 0]
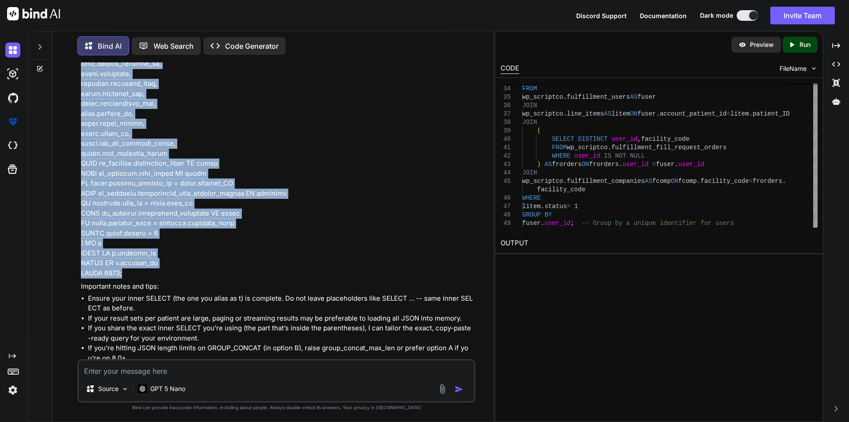
drag, startPoint x: 81, startPoint y: 87, endPoint x: 148, endPoint y: 254, distance: 180.5
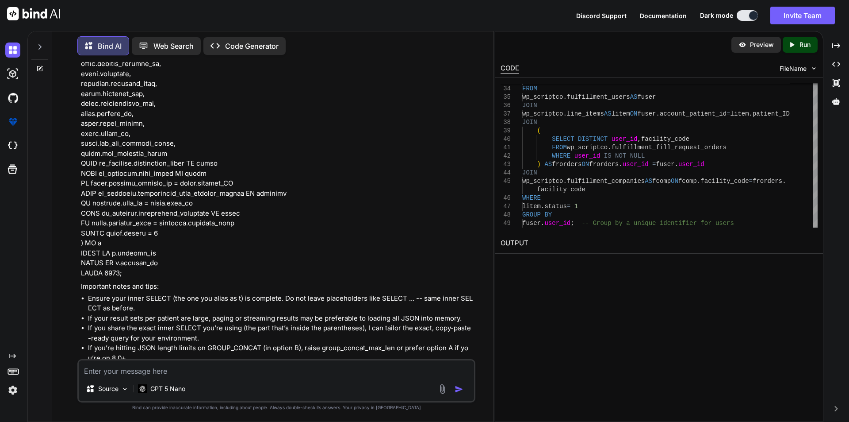
click at [259, 373] on textarea at bounding box center [277, 368] width 396 height 16
type textarea "i dont want json i want them grouped"
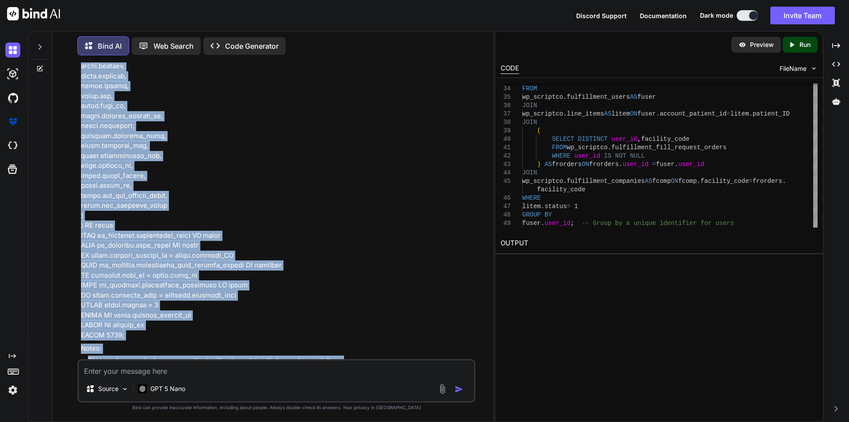
scroll to position [6778, 0]
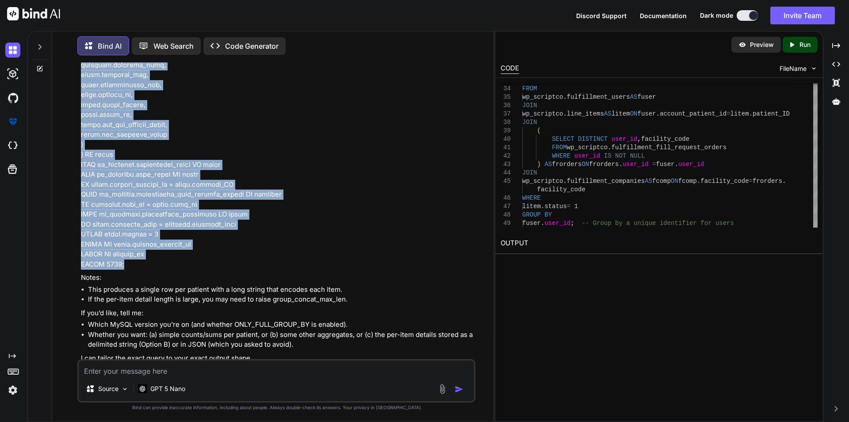
drag, startPoint x: 81, startPoint y: 161, endPoint x: 171, endPoint y: 242, distance: 120.9
click at [171, 242] on p at bounding box center [277, 20] width 393 height 498
